Goal: Task Accomplishment & Management: Use online tool/utility

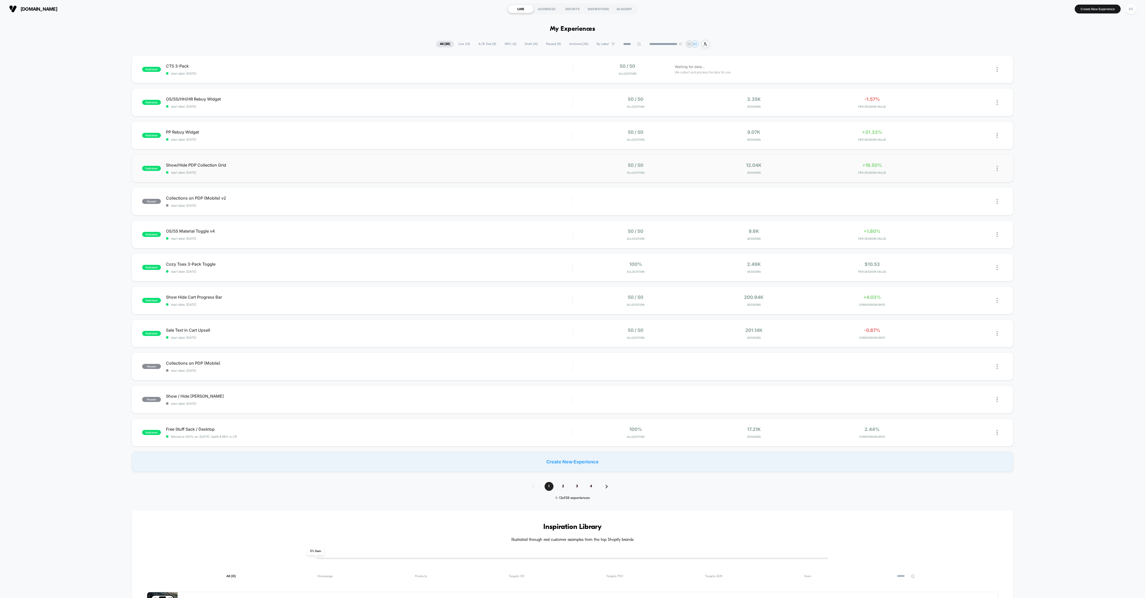
click at [583, 170] on div "50 / 50 Allocation" at bounding box center [636, 168] width 116 height 12
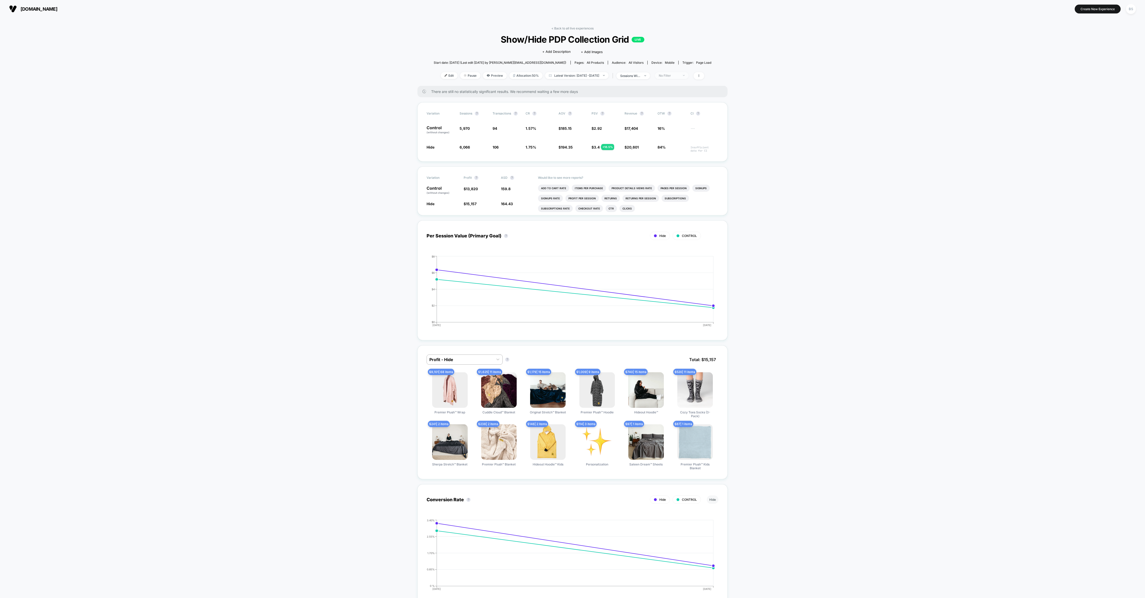
click at [667, 76] on div "No Filter" at bounding box center [669, 76] width 20 height 4
click at [667, 123] on span "New Visitors" at bounding box center [675, 125] width 21 height 4
click at [667, 146] on button "Save" at bounding box center [680, 149] width 46 height 8
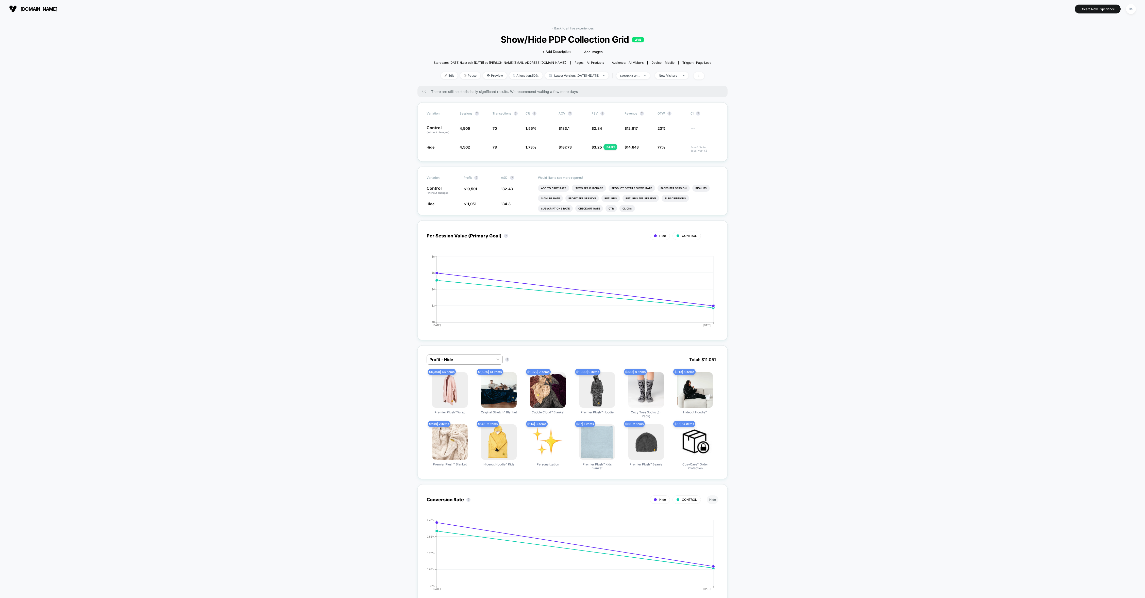
click at [667, 79] on div "< Back to all live experiences Show/Hide PDP Collection Grid LIVE Click to edit…" at bounding box center [573, 55] width 278 height 59
click at [667, 78] on span "New Visitors" at bounding box center [671, 75] width 33 height 7
click at [667, 116] on div "Returning Visitors" at bounding box center [675, 114] width 37 height 5
click at [667, 116] on span "Returning Visitors" at bounding box center [679, 114] width 29 height 4
click at [667, 115] on span "Returning Visitors" at bounding box center [679, 114] width 29 height 4
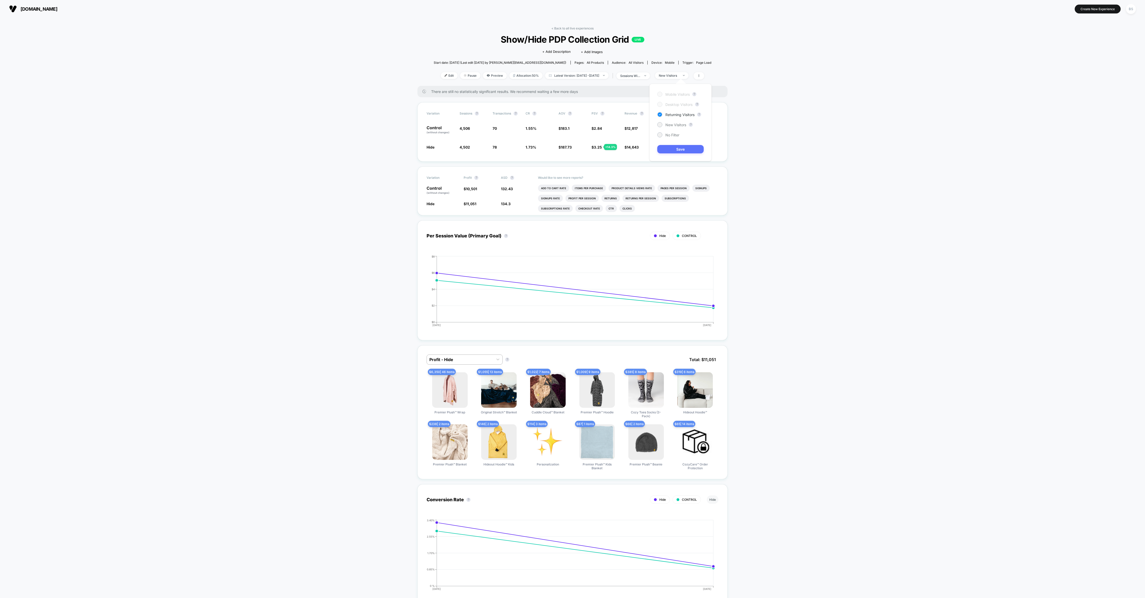
click at [667, 147] on button "Save" at bounding box center [680, 149] width 46 height 8
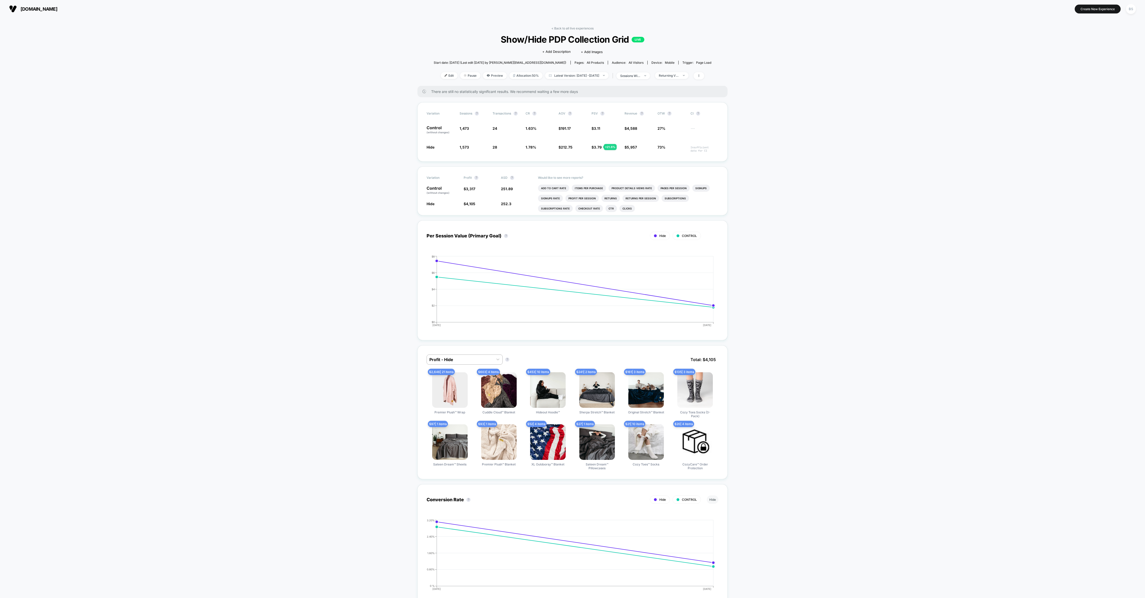
click at [570, 32] on div "< Back to all live experiences Show/Hide PDP Collection Grid LIVE Click to edit…" at bounding box center [573, 55] width 278 height 59
click at [570, 28] on link "< Back to all live experiences" at bounding box center [572, 28] width 42 height 4
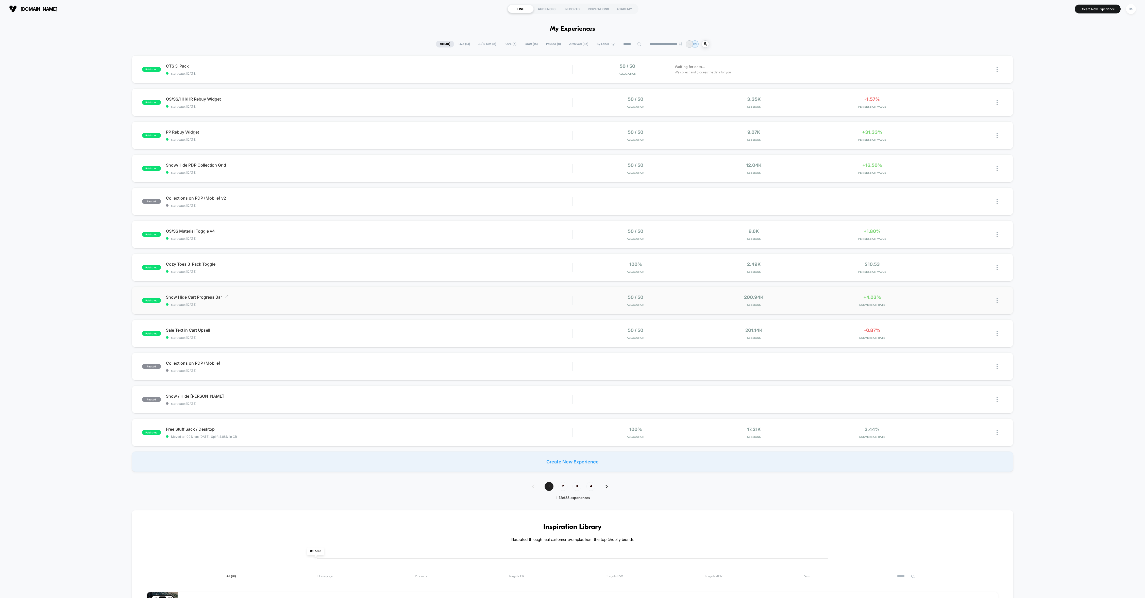
click at [531, 301] on div "Show Hide Cart Progress Bar Click to edit experience details Click to edit expe…" at bounding box center [369, 300] width 406 height 12
